Goal: Task Accomplishment & Management: Use online tool/utility

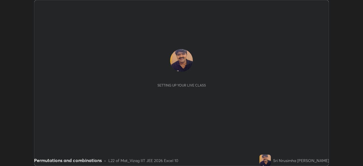
scroll to position [166, 363]
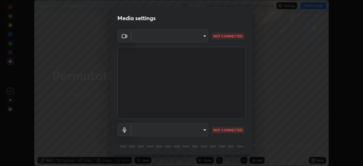
type input "b7708c8938eb645677ea8461e7e65ca52b5b38e867a8e1cbb7878e4040da6199"
type input "default"
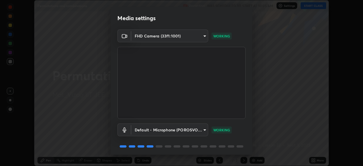
scroll to position [20, 0]
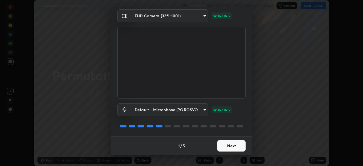
click at [231, 145] on button "Next" at bounding box center [231, 145] width 28 height 11
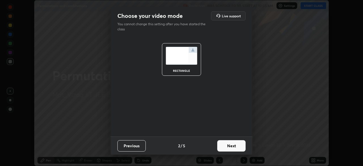
scroll to position [0, 0]
click at [234, 146] on button "Next" at bounding box center [231, 145] width 28 height 11
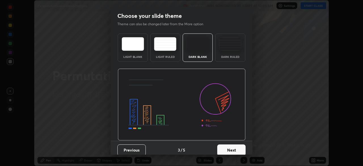
click at [234, 147] on button "Next" at bounding box center [231, 149] width 28 height 11
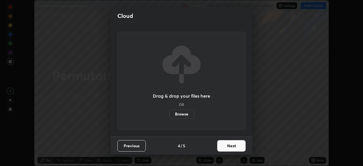
click at [233, 148] on button "Next" at bounding box center [231, 145] width 28 height 11
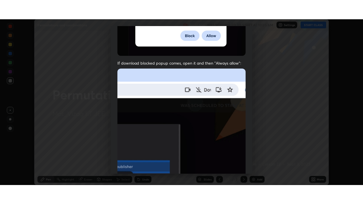
scroll to position [136, 0]
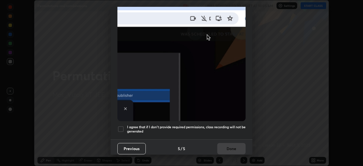
click at [123, 127] on div at bounding box center [121, 129] width 7 height 7
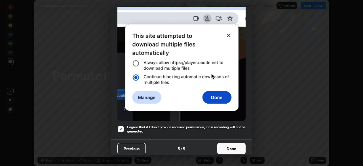
click at [232, 144] on button "Done" at bounding box center [231, 148] width 28 height 11
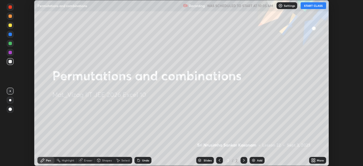
click at [316, 160] on div "More" at bounding box center [317, 160] width 17 height 7
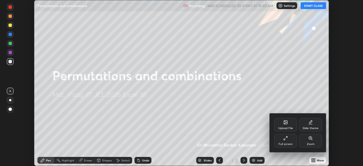
click at [292, 142] on div "Full screen" at bounding box center [285, 141] width 23 height 14
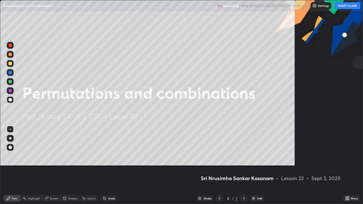
scroll to position [204, 363]
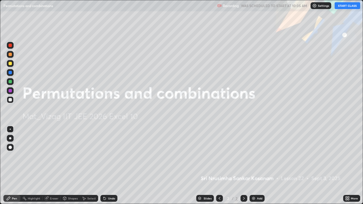
click at [348, 8] on button "START CLASS" at bounding box center [348, 5] width 26 height 7
click at [257, 166] on div "Add" at bounding box center [259, 198] width 5 height 3
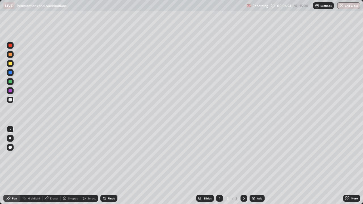
click at [255, 166] on img at bounding box center [253, 198] width 5 height 5
click at [257, 166] on div "Add" at bounding box center [259, 198] width 5 height 3
click at [253, 166] on img at bounding box center [253, 198] width 5 height 5
click at [256, 166] on div "Add" at bounding box center [257, 198] width 15 height 7
click at [109, 166] on div "Undo" at bounding box center [111, 198] width 7 height 3
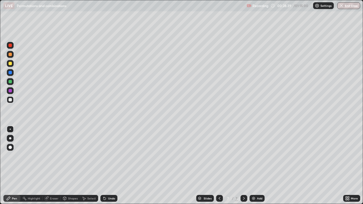
click at [110, 166] on div "Undo" at bounding box center [108, 198] width 17 height 7
click at [109, 166] on div "Undo" at bounding box center [108, 198] width 17 height 7
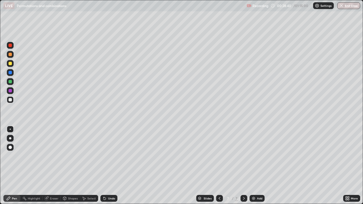
click at [109, 166] on div "Undo" at bounding box center [108, 198] width 17 height 7
click at [107, 166] on div "Undo" at bounding box center [108, 198] width 17 height 7
click at [108, 166] on div "Undo" at bounding box center [108, 198] width 17 height 7
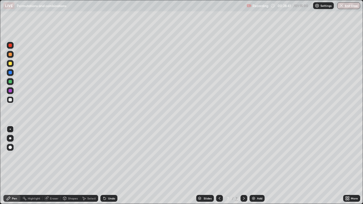
click at [108, 166] on div "Undo" at bounding box center [108, 198] width 17 height 7
click at [106, 166] on div "Undo" at bounding box center [108, 198] width 17 height 7
click at [47, 166] on icon at bounding box center [46, 198] width 3 height 3
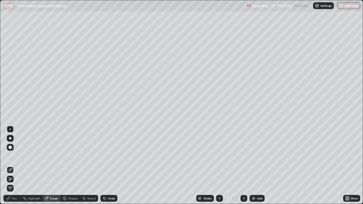
click at [14, 166] on div "Pen" at bounding box center [14, 198] width 5 height 3
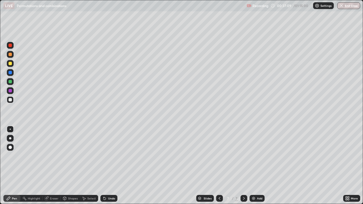
click at [254, 166] on img at bounding box center [253, 198] width 5 height 5
click at [255, 166] on div "Add" at bounding box center [257, 198] width 15 height 7
click at [110, 166] on div "Undo" at bounding box center [111, 198] width 7 height 3
click at [109, 166] on div "Undo" at bounding box center [111, 198] width 7 height 3
click at [108, 166] on div "Undo" at bounding box center [111, 198] width 7 height 3
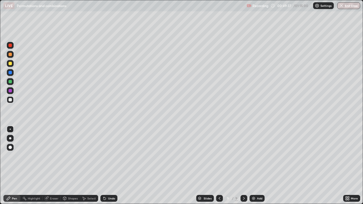
click at [108, 166] on div "Undo" at bounding box center [111, 198] width 7 height 3
click at [110, 166] on div "Undo" at bounding box center [111, 198] width 7 height 3
click at [109, 166] on div "Undo" at bounding box center [111, 198] width 7 height 3
click at [108, 166] on div "Undo" at bounding box center [108, 198] width 17 height 7
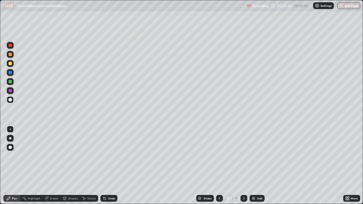
click at [254, 166] on img at bounding box center [253, 198] width 5 height 5
click at [111, 166] on div "Undo" at bounding box center [108, 198] width 17 height 7
click at [106, 166] on div "Undo" at bounding box center [108, 198] width 17 height 7
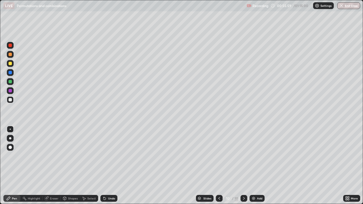
click at [108, 166] on div "Undo" at bounding box center [108, 198] width 17 height 7
click at [107, 166] on div "Undo" at bounding box center [108, 198] width 17 height 7
click at [109, 166] on div "Undo" at bounding box center [108, 198] width 17 height 7
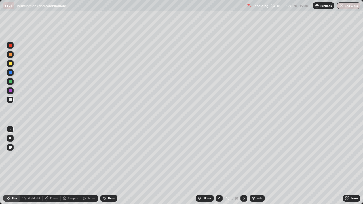
click at [108, 166] on div "Undo" at bounding box center [108, 198] width 17 height 7
click at [109, 166] on div "Undo" at bounding box center [111, 198] width 7 height 3
click at [108, 166] on div "Undo" at bounding box center [111, 198] width 7 height 3
click at [109, 166] on div "Undo" at bounding box center [111, 198] width 7 height 3
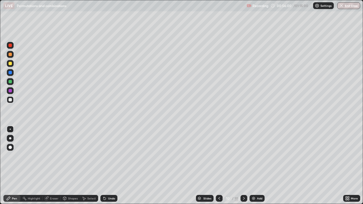
click at [107, 166] on div "Undo" at bounding box center [108, 198] width 17 height 7
click at [108, 166] on div "Undo" at bounding box center [111, 198] width 7 height 3
click at [109, 166] on div "Undo" at bounding box center [111, 198] width 7 height 3
click at [50, 166] on div "Eraser" at bounding box center [52, 198] width 18 height 7
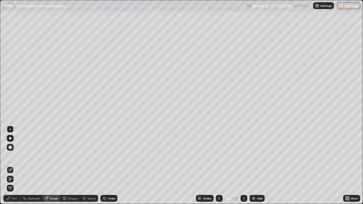
click at [12, 166] on icon at bounding box center [10, 179] width 3 height 3
click at [14, 166] on div "Pen" at bounding box center [14, 198] width 5 height 3
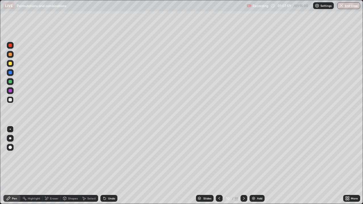
click at [255, 166] on img at bounding box center [253, 198] width 5 height 5
click at [50, 166] on div "Eraser" at bounding box center [54, 198] width 9 height 3
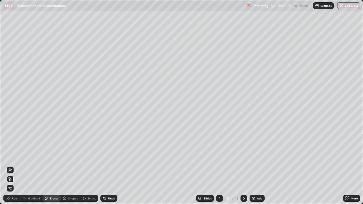
click at [11, 166] on icon at bounding box center [10, 179] width 5 height 5
click at [16, 166] on div "Pen" at bounding box center [14, 198] width 5 height 3
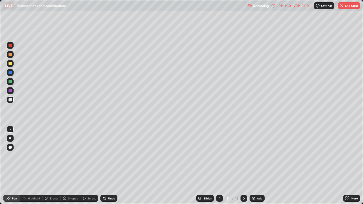
click at [219, 166] on icon at bounding box center [219, 198] width 5 height 5
click at [9, 139] on div at bounding box center [10, 138] width 7 height 7
click at [8, 145] on div at bounding box center [10, 147] width 7 height 7
click at [10, 141] on div at bounding box center [10, 138] width 7 height 7
click at [9, 136] on div at bounding box center [10, 138] width 7 height 7
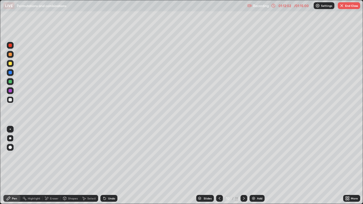
click at [10, 129] on div at bounding box center [10, 129] width 1 height 1
click at [243, 166] on icon at bounding box center [244, 198] width 2 height 3
click at [219, 166] on icon at bounding box center [219, 198] width 5 height 5
click at [246, 166] on div at bounding box center [244, 198] width 7 height 11
click at [216, 166] on div at bounding box center [219, 198] width 7 height 7
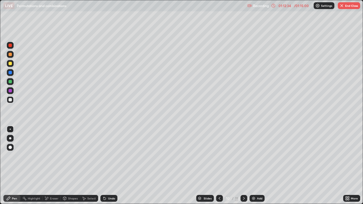
click at [202, 166] on div "Slides" at bounding box center [205, 198] width 18 height 7
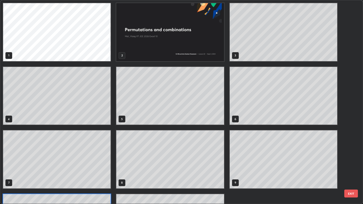
scroll to position [202, 360]
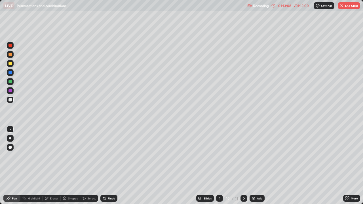
click at [245, 166] on div at bounding box center [244, 198] width 7 height 7
click at [54, 166] on div "Eraser" at bounding box center [54, 198] width 9 height 3
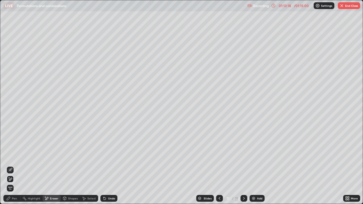
click at [108, 166] on div "Undo" at bounding box center [111, 198] width 7 height 3
click at [107, 166] on div "Undo" at bounding box center [108, 198] width 17 height 7
click at [108, 166] on div "Undo" at bounding box center [111, 198] width 7 height 3
click at [107, 166] on div "Undo" at bounding box center [108, 198] width 17 height 7
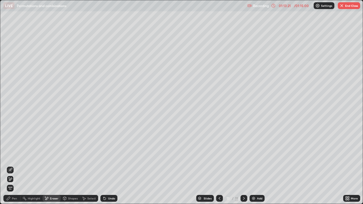
click at [108, 166] on div "Undo" at bounding box center [111, 198] width 7 height 3
click at [12, 166] on div "Pen" at bounding box center [14, 198] width 5 height 3
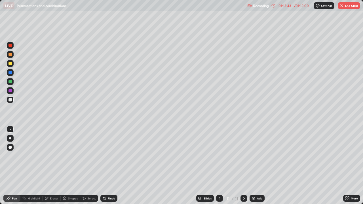
click at [350, 7] on button "End Class" at bounding box center [349, 5] width 22 height 7
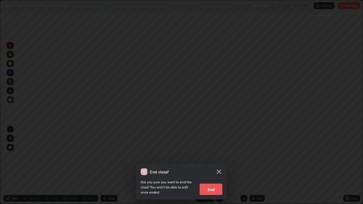
click at [294, 126] on div "End class? Are you sure you want to end the class? You won’t be able to edit on…" at bounding box center [181, 102] width 363 height 204
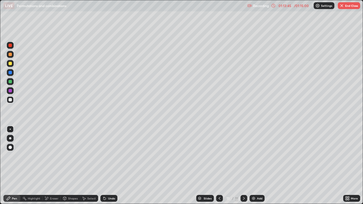
click at [219, 166] on icon at bounding box center [219, 198] width 5 height 5
click at [210, 166] on div "Slides" at bounding box center [208, 198] width 8 height 3
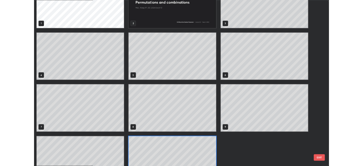
scroll to position [0, 0]
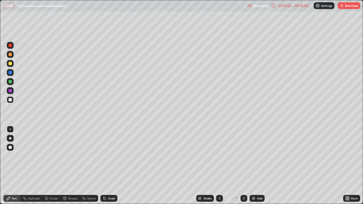
click at [9, 166] on div at bounding box center [10, 159] width 9 height 68
click at [341, 9] on button "End Class" at bounding box center [349, 5] width 22 height 7
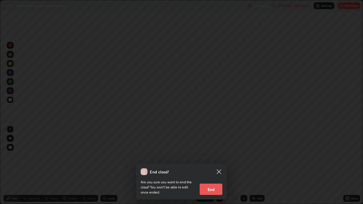
click at [220, 166] on icon at bounding box center [219, 172] width 7 height 7
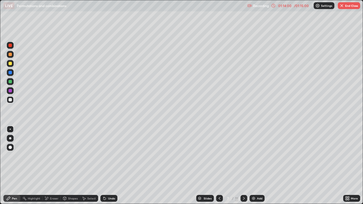
click at [341, 7] on img "button" at bounding box center [342, 5] width 5 height 5
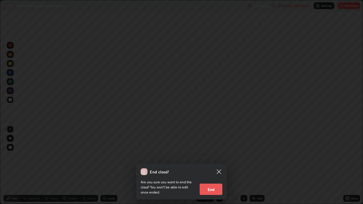
click at [217, 166] on button "End" at bounding box center [211, 189] width 23 height 11
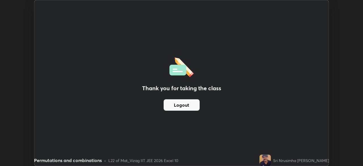
scroll to position [28216, 28019]
